Goal: Find specific page/section: Find specific page/section

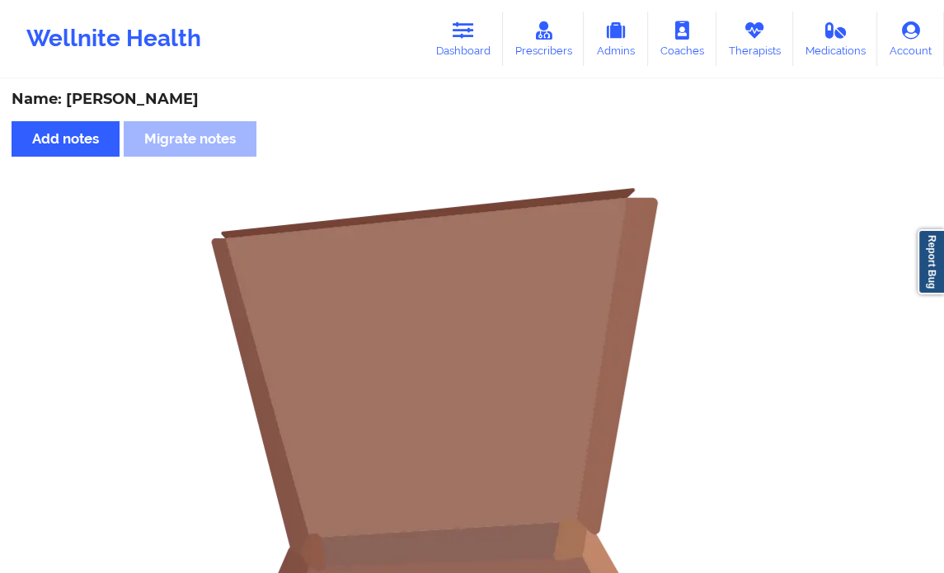
click at [471, 33] on icon at bounding box center [463, 30] width 21 height 18
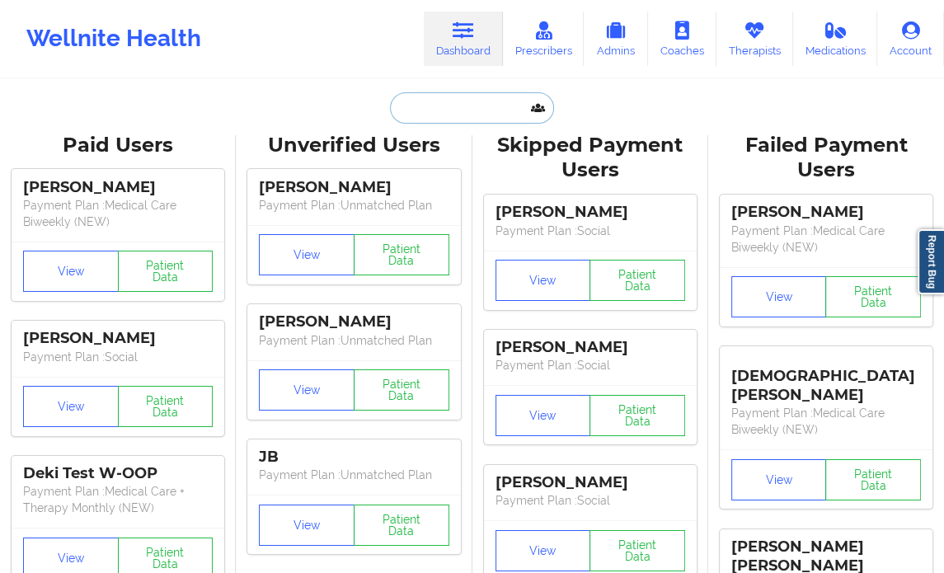
click at [443, 112] on input "text" at bounding box center [471, 107] width 163 height 31
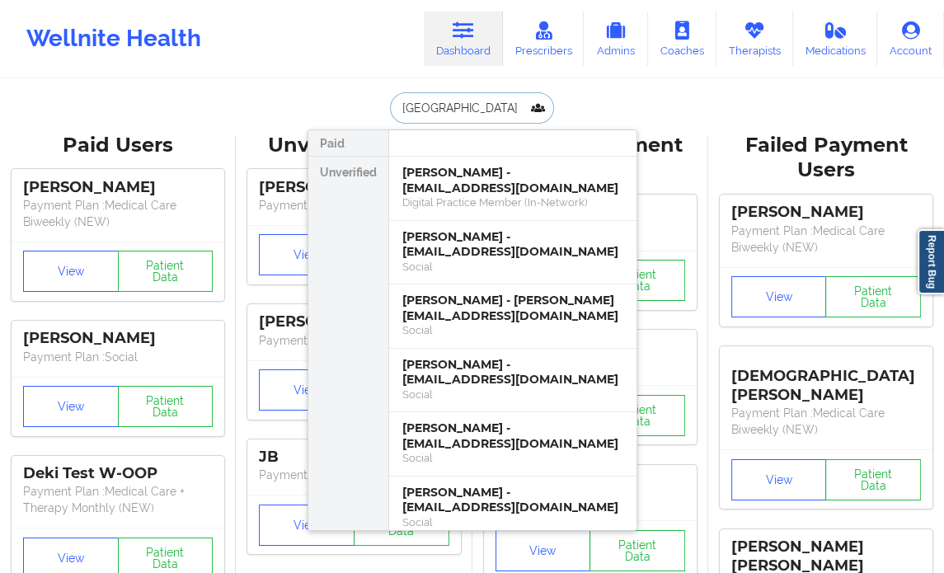
paste input "[PERSON_NAME]"
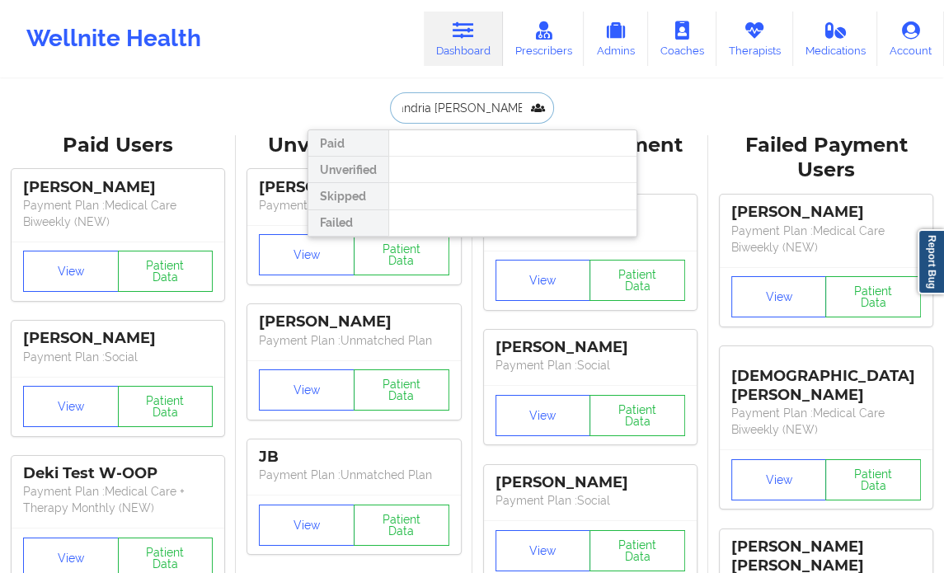
click at [461, 97] on input "alexandria [PERSON_NAME]" at bounding box center [471, 107] width 163 height 31
paste input "text"
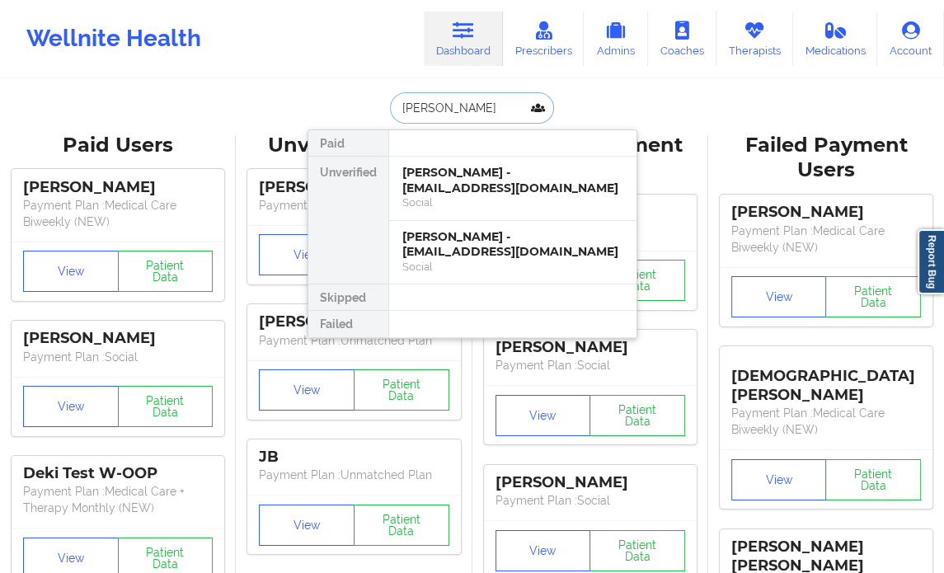
type input "[PERSON_NAME]"
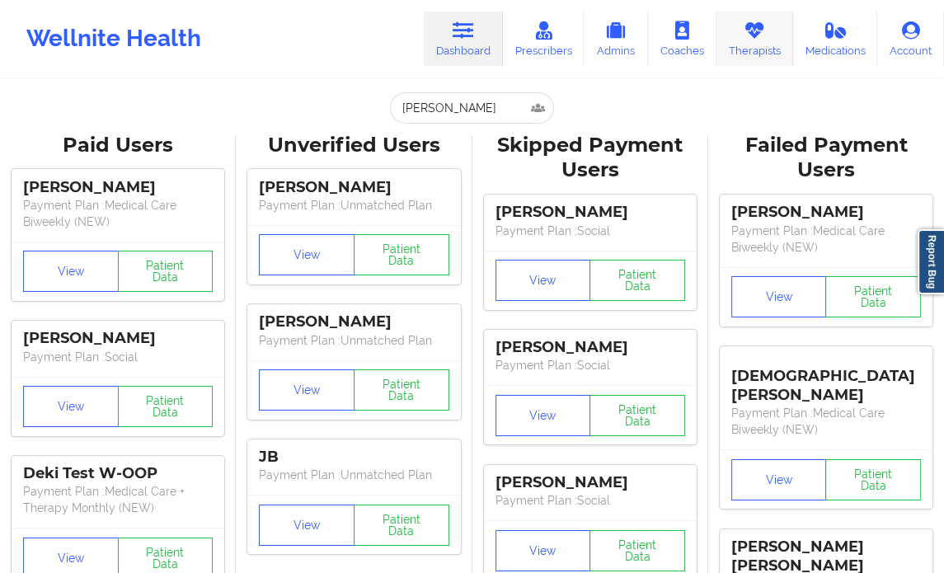
click at [759, 45] on link "Therapists" at bounding box center [754, 39] width 77 height 54
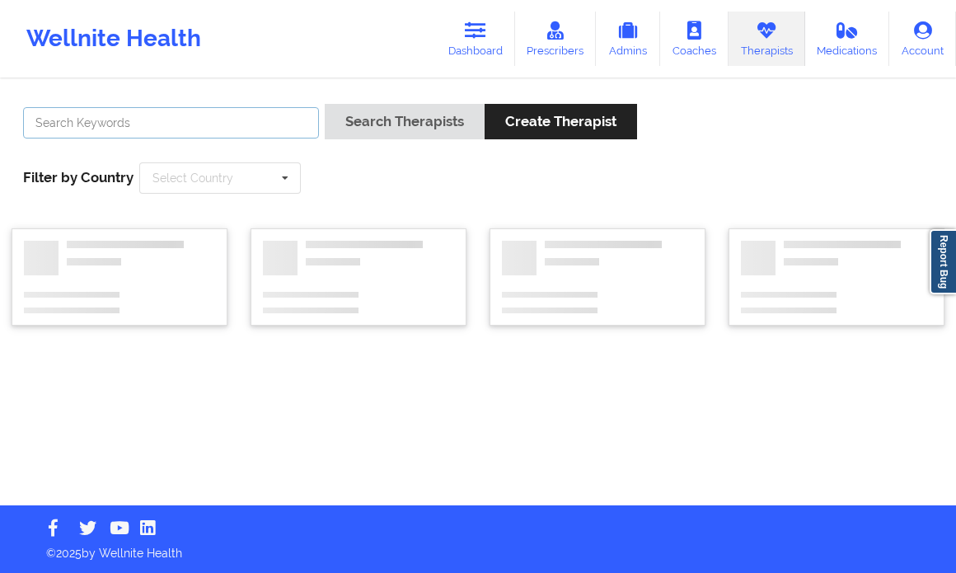
click at [185, 125] on input "text" at bounding box center [171, 122] width 296 height 31
paste input "[PERSON_NAME]"
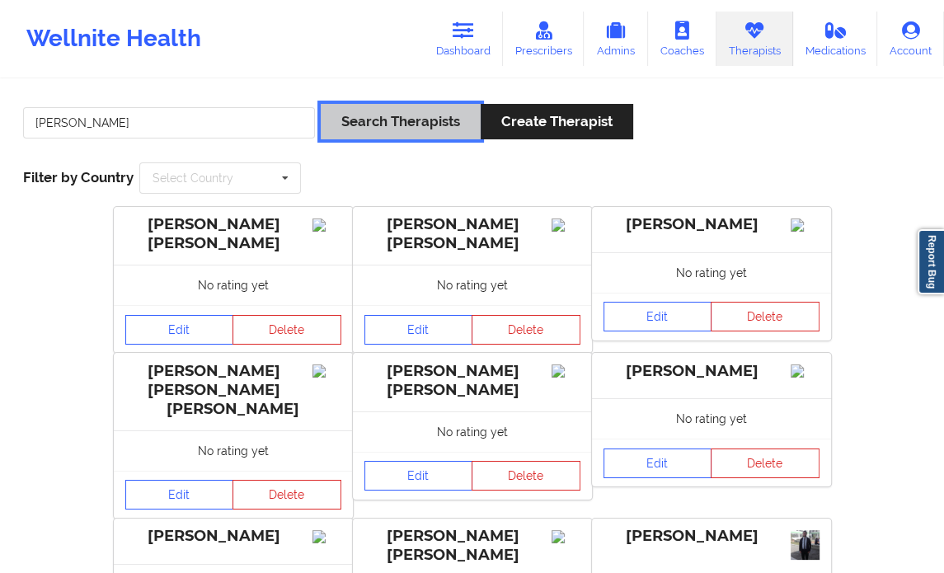
click at [386, 126] on button "Search Therapists" at bounding box center [401, 121] width 160 height 35
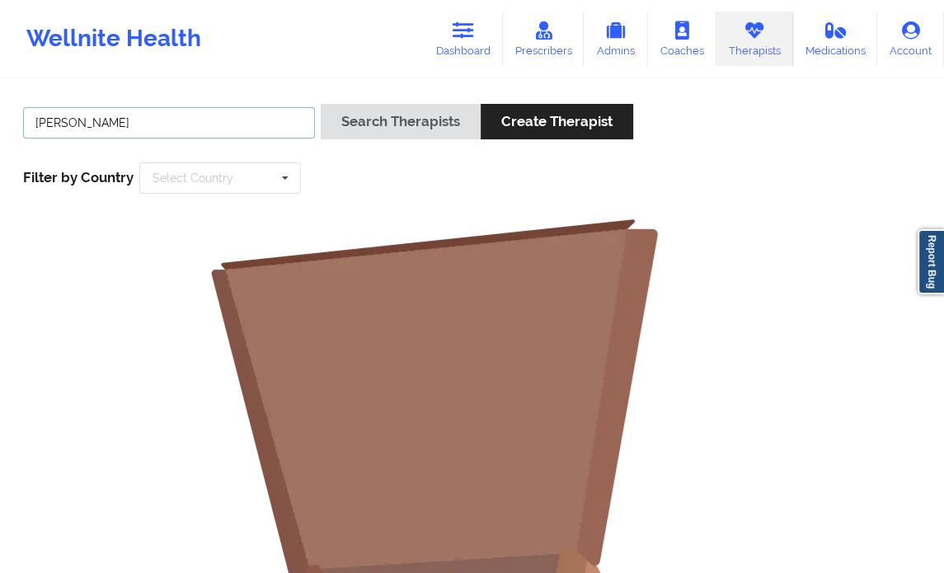
click at [151, 129] on input "[PERSON_NAME]" at bounding box center [169, 122] width 292 height 31
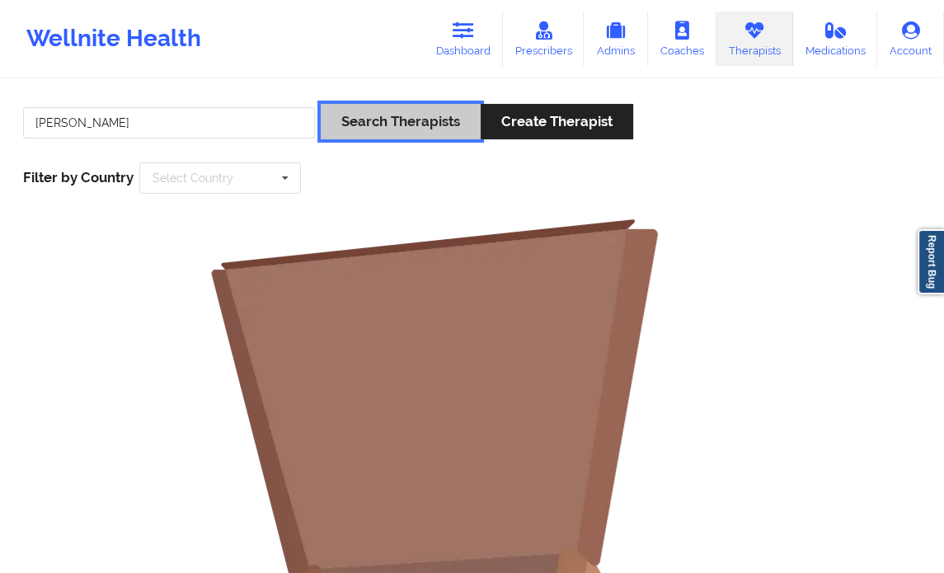
click at [383, 134] on button "Search Therapists" at bounding box center [401, 121] width 160 height 35
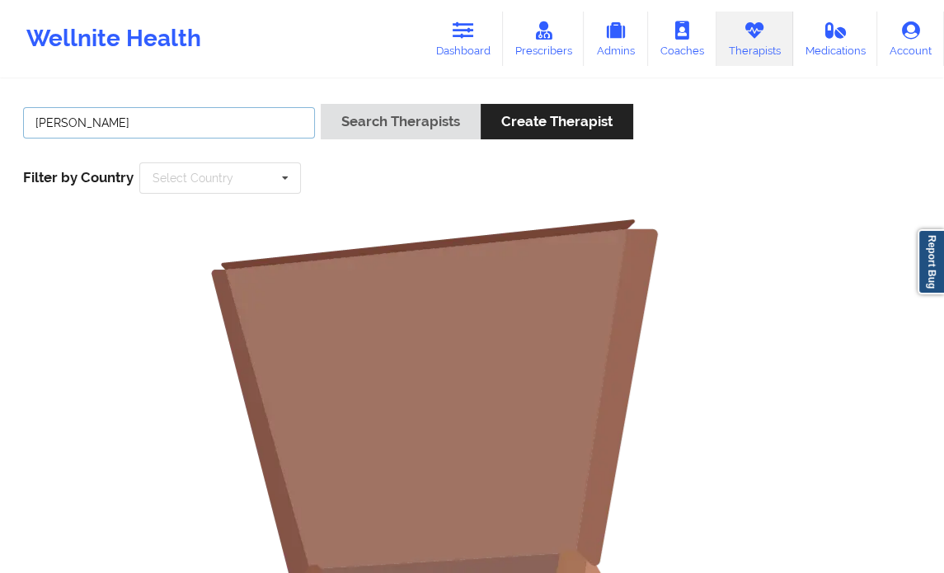
drag, startPoint x: 72, startPoint y: 121, endPoint x: 9, endPoint y: 115, distance: 62.9
click at [9, 115] on div "[PERSON_NAME] Search Therapists Create Therapist Filter by Country Select Count…" at bounding box center [472, 509] width 944 height 857
type input "Zapatha"
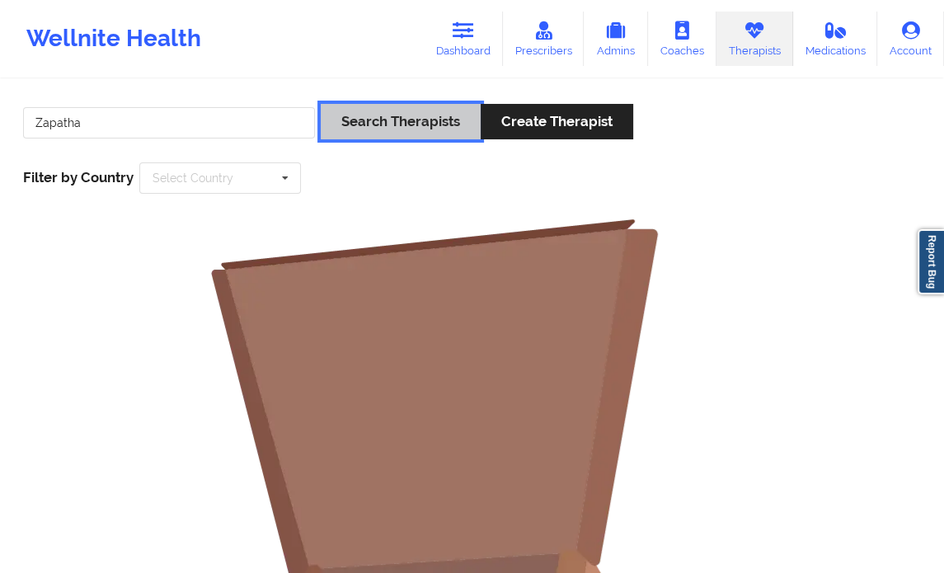
click at [392, 120] on button "Search Therapists" at bounding box center [401, 121] width 160 height 35
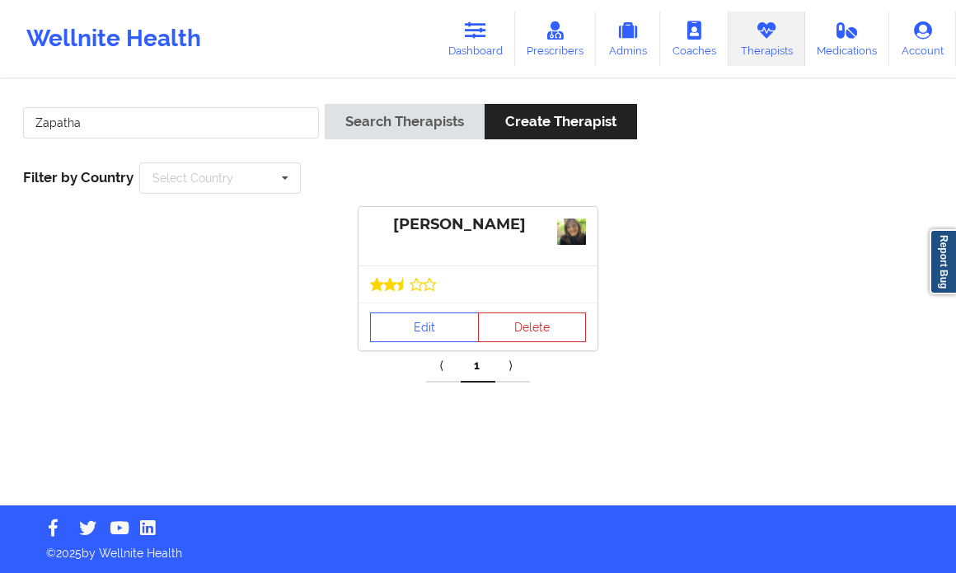
click at [437, 229] on div "[PERSON_NAME]" at bounding box center [478, 224] width 216 height 19
click at [406, 332] on link "Edit" at bounding box center [424, 327] width 109 height 30
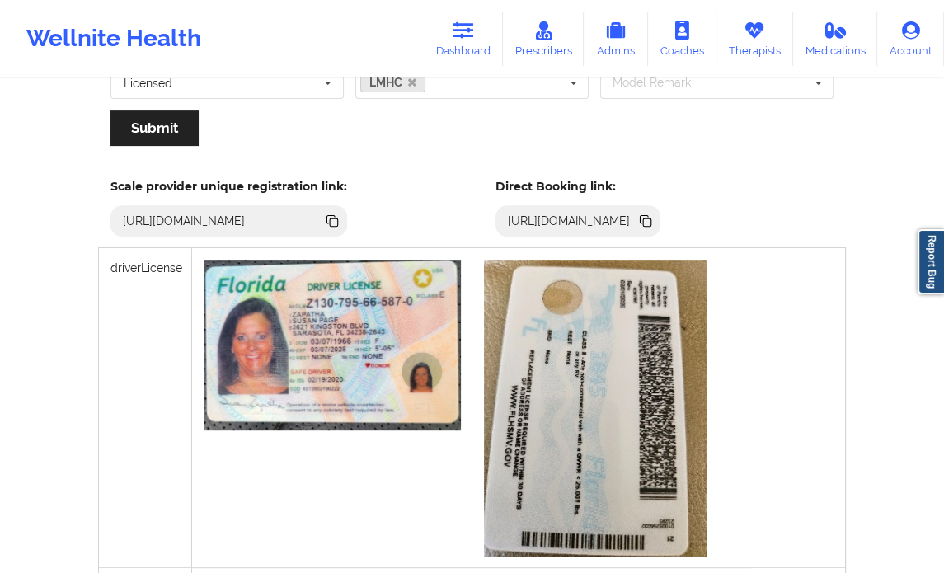
scroll to position [395, 0]
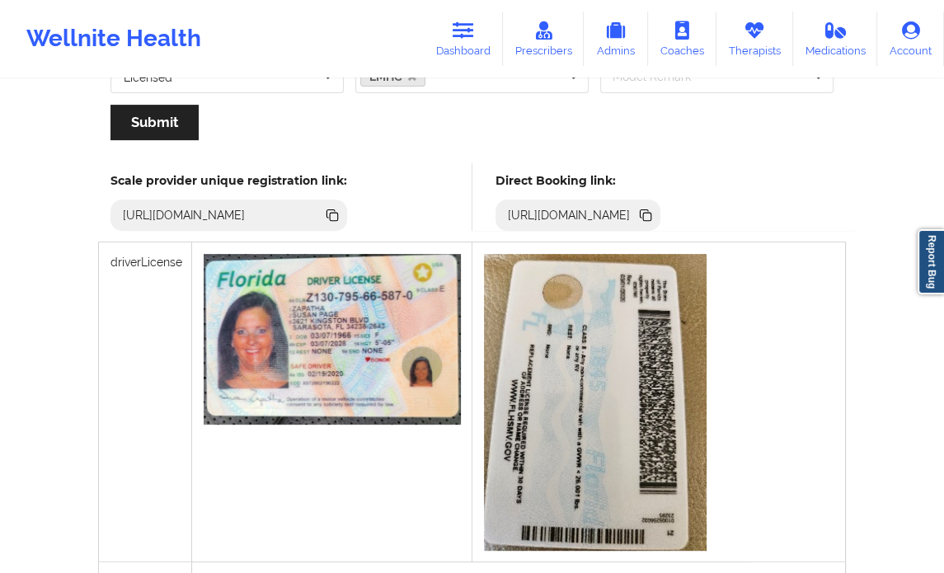
click at [655, 215] on icon at bounding box center [645, 215] width 18 height 18
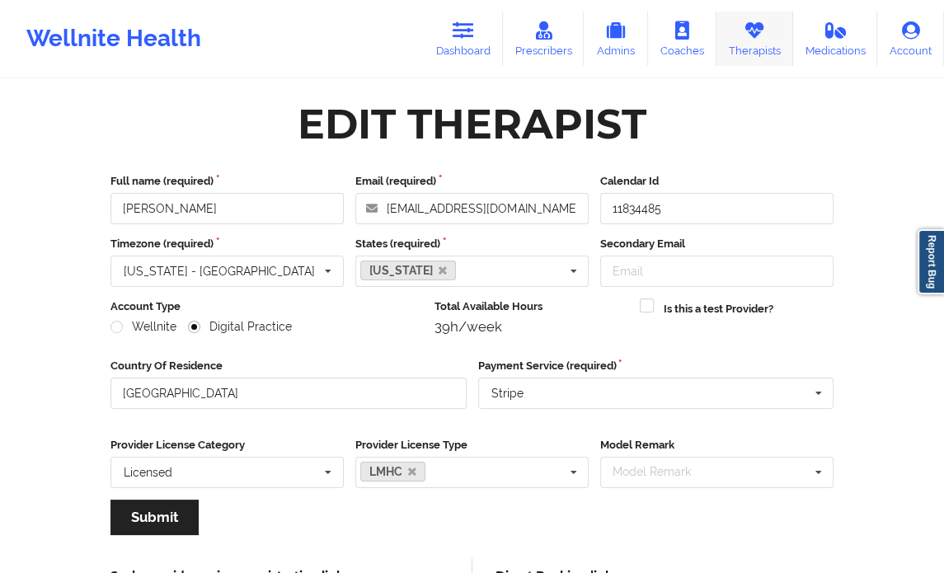
click at [759, 19] on link "Therapists" at bounding box center [754, 39] width 77 height 54
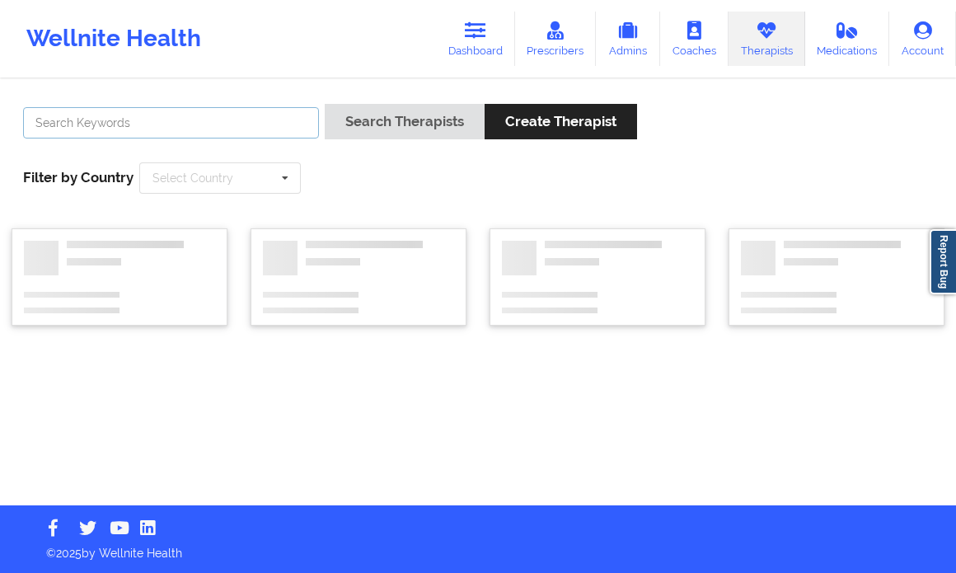
click at [120, 127] on input "text" at bounding box center [171, 122] width 296 height 31
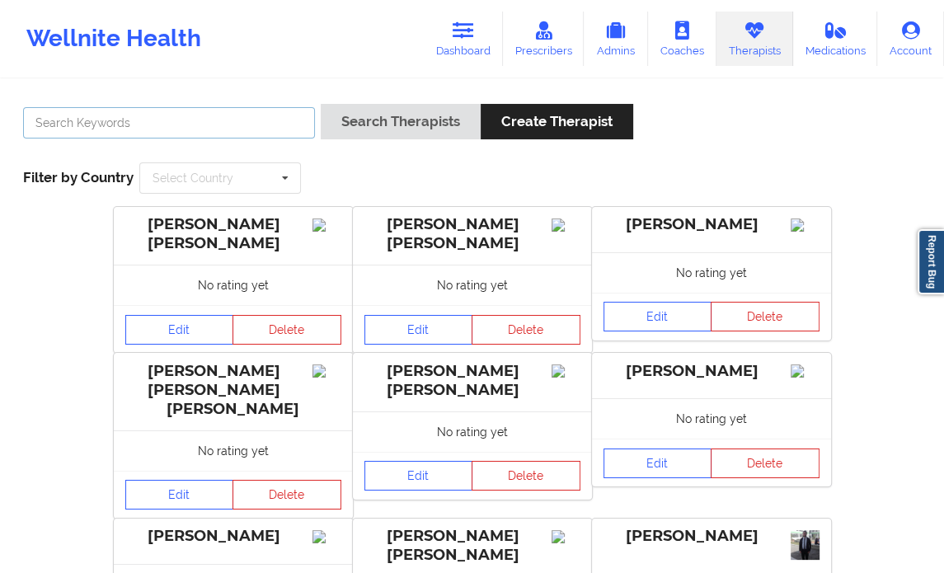
paste input "[US_STATE][PERSON_NAME]"
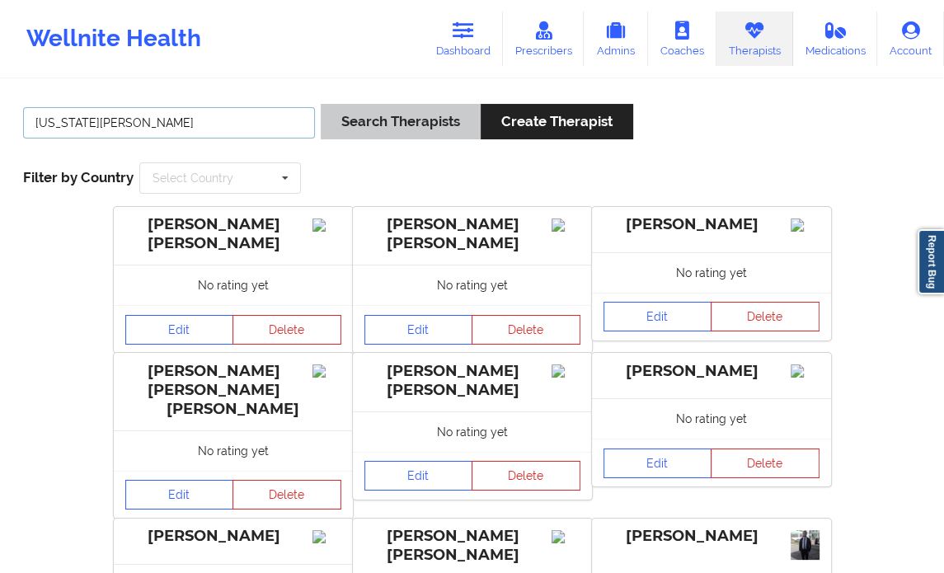
type input "[US_STATE][PERSON_NAME]"
click at [394, 107] on button "Search Therapists" at bounding box center [401, 121] width 160 height 35
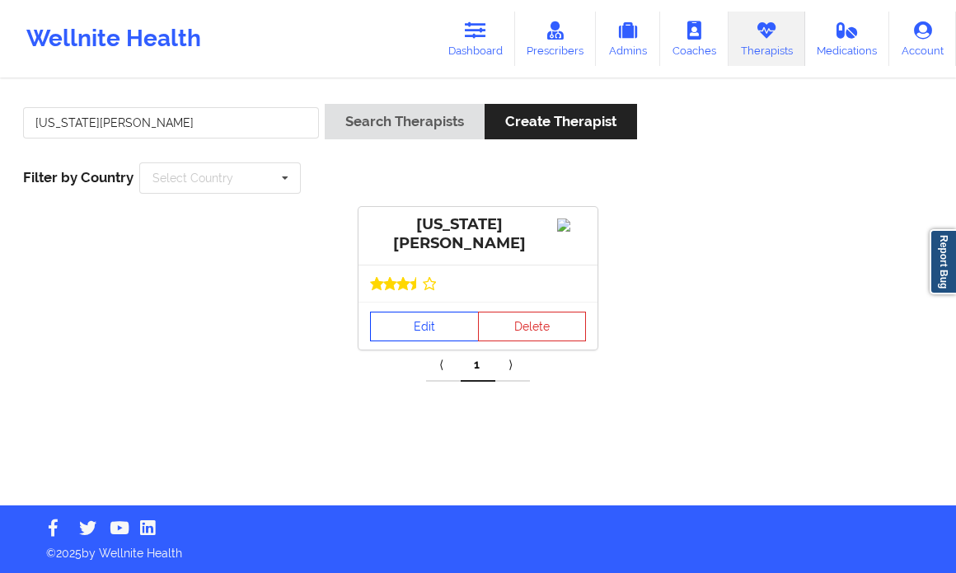
click at [406, 333] on link "Edit" at bounding box center [424, 327] width 109 height 30
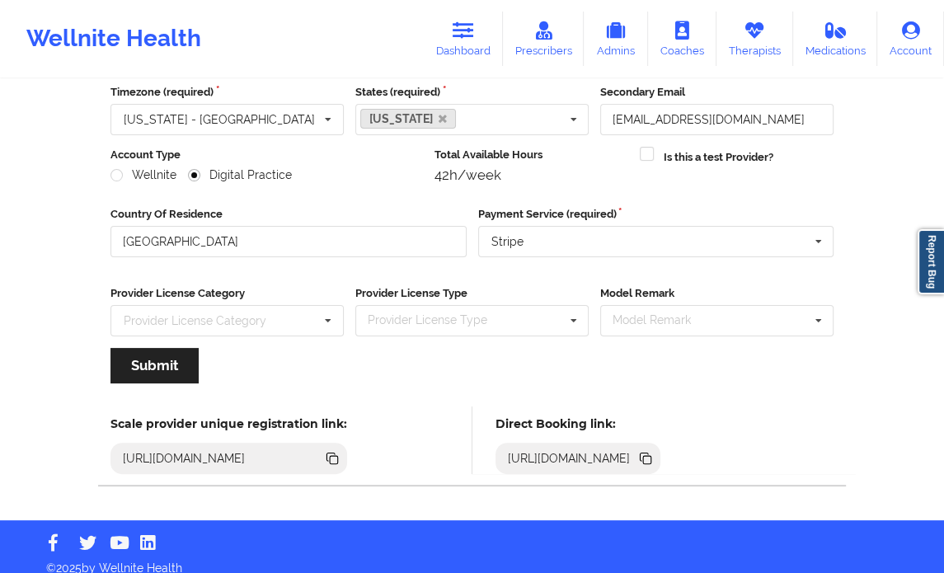
scroll to position [165, 0]
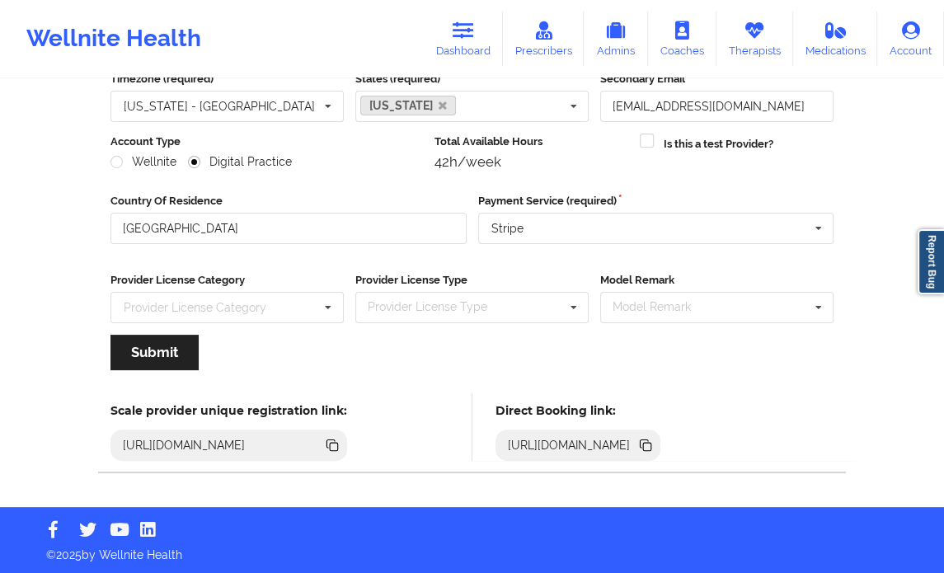
click at [649, 439] on icon at bounding box center [645, 443] width 8 height 8
click at [655, 441] on icon at bounding box center [645, 445] width 18 height 18
